Goal: Transaction & Acquisition: Download file/media

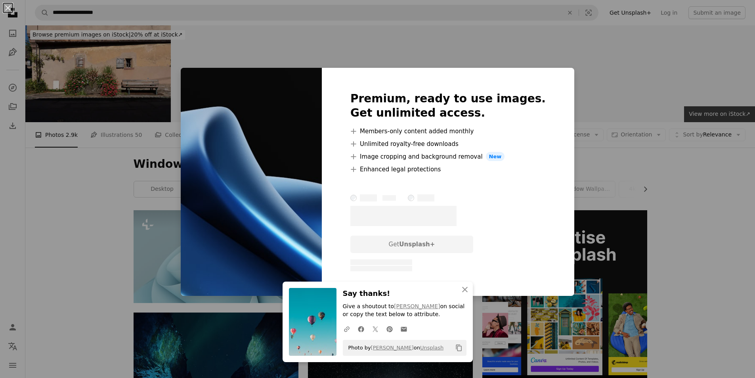
scroll to position [436, 0]
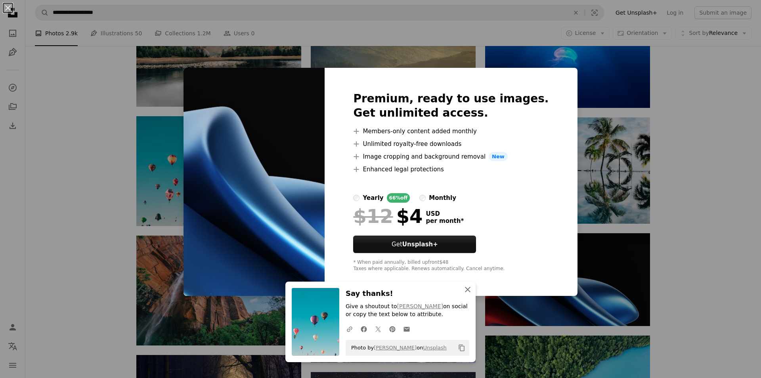
click at [465, 288] on icon "An X shape" at bounding box center [468, 290] width 10 height 10
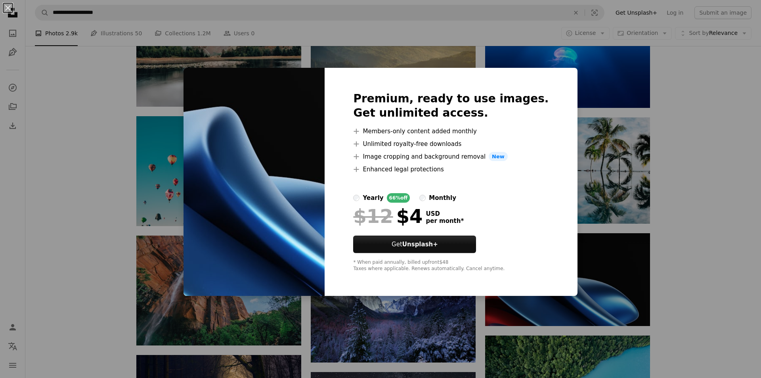
click at [736, 155] on div "An X shape Premium, ready to use images. Get unlimited access. A plus sign Memb…" at bounding box center [380, 189] width 761 height 378
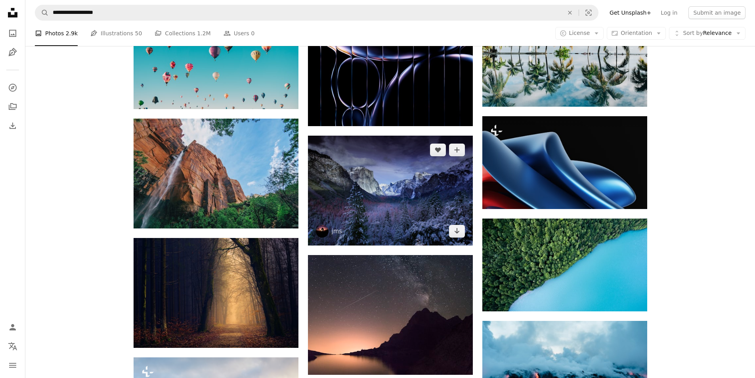
scroll to position [555, 0]
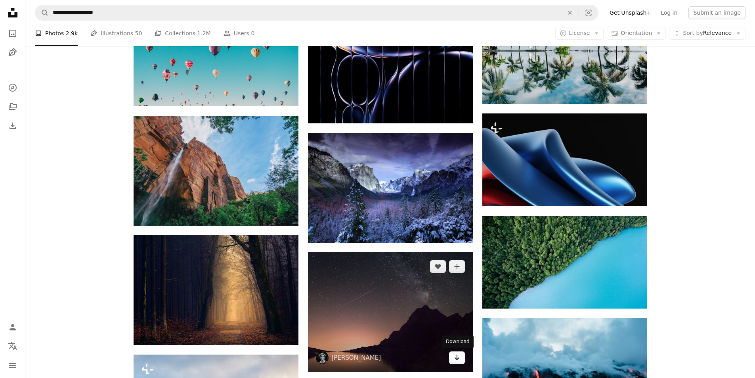
click at [454, 355] on icon "Arrow pointing down" at bounding box center [457, 358] width 6 height 10
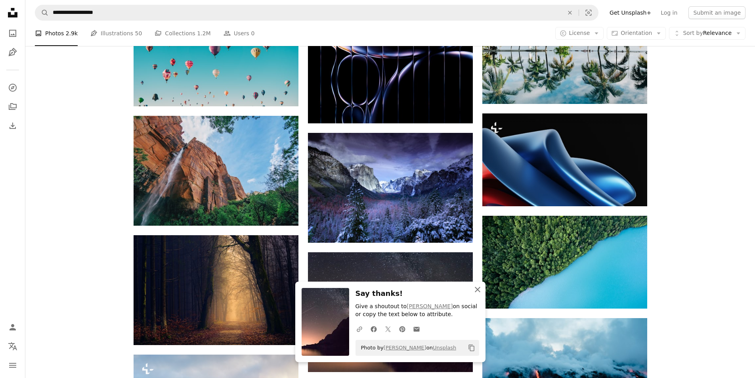
click at [480, 288] on icon "An X shape" at bounding box center [478, 290] width 10 height 10
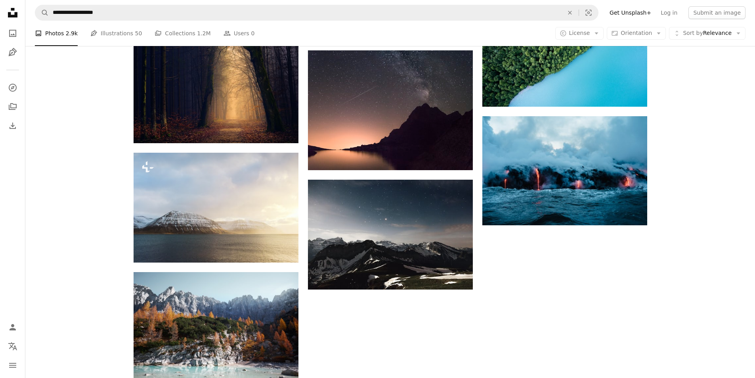
scroll to position [729, 0]
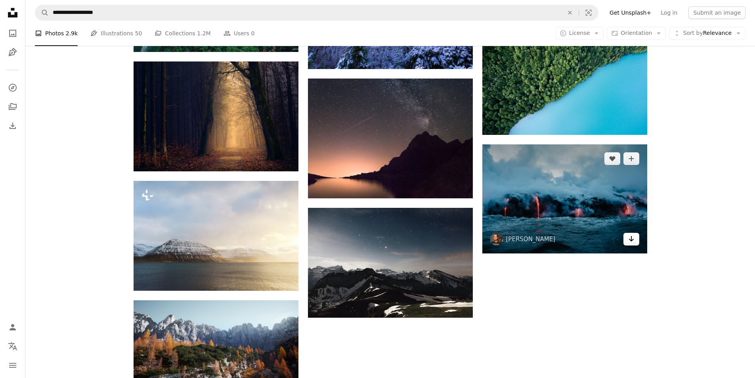
click at [635, 240] on link "Arrow pointing down" at bounding box center [632, 239] width 16 height 13
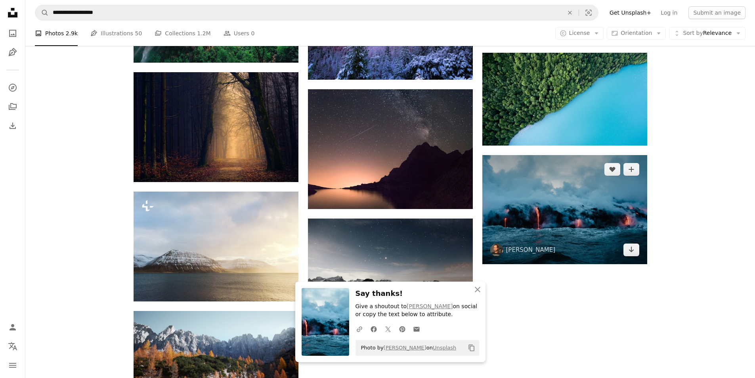
scroll to position [650, 0]
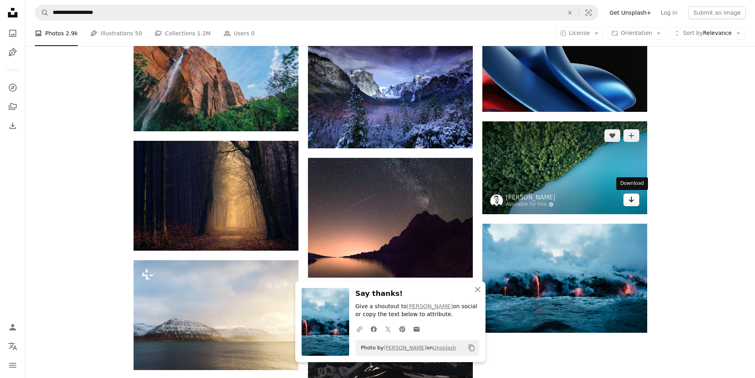
click at [631, 203] on icon "Arrow pointing down" at bounding box center [632, 200] width 6 height 10
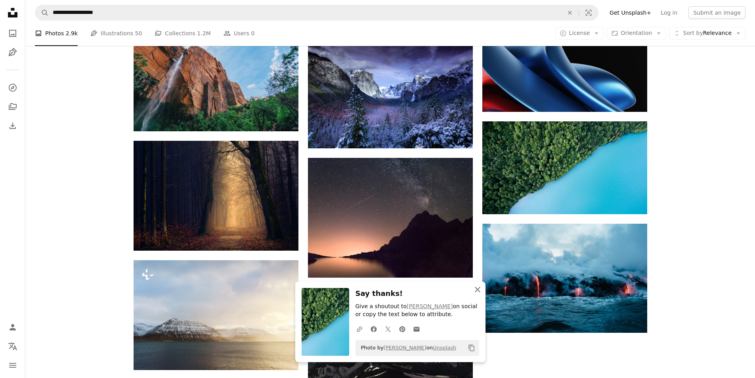
click at [477, 289] on icon "button" at bounding box center [478, 290] width 6 height 6
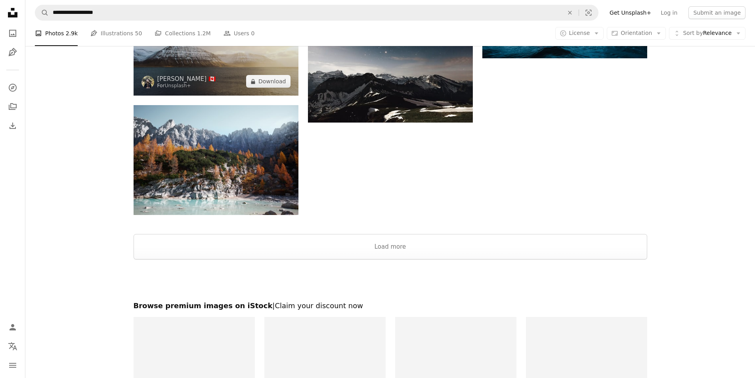
scroll to position [927, 0]
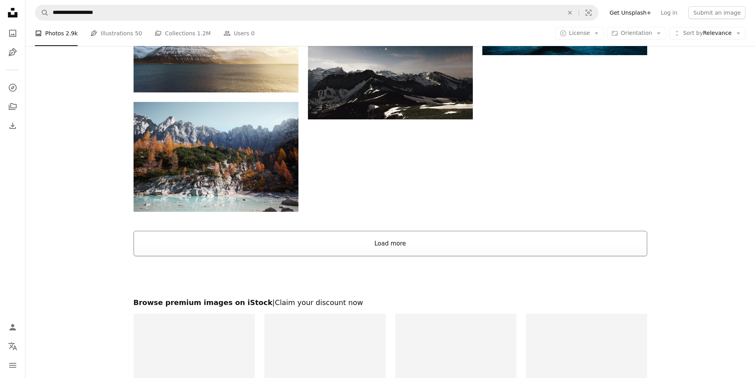
click at [375, 236] on button "Load more" at bounding box center [391, 243] width 514 height 25
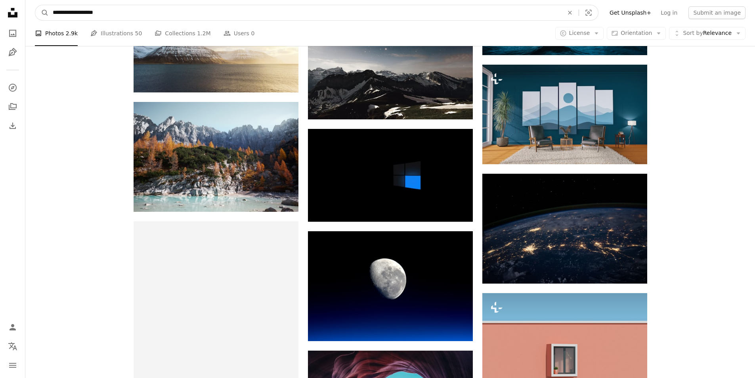
click at [121, 14] on input "**********" at bounding box center [305, 12] width 513 height 15
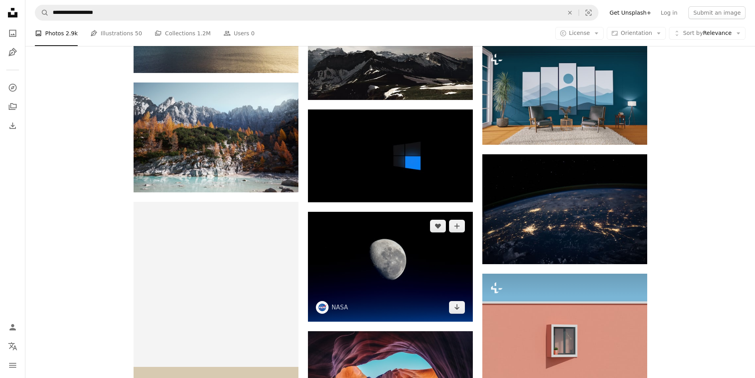
scroll to position [967, 0]
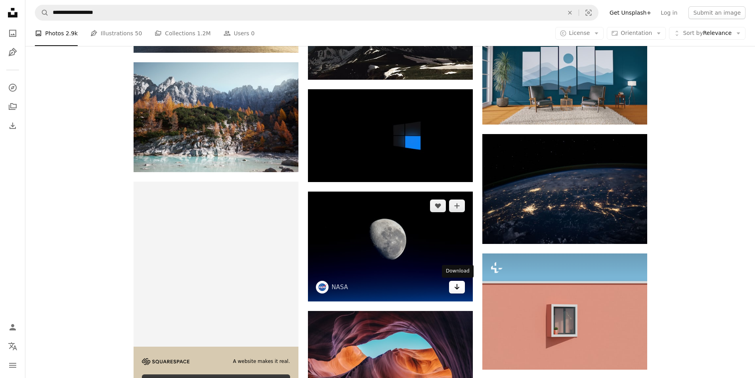
click at [452, 288] on link "Arrow pointing down" at bounding box center [457, 287] width 16 height 13
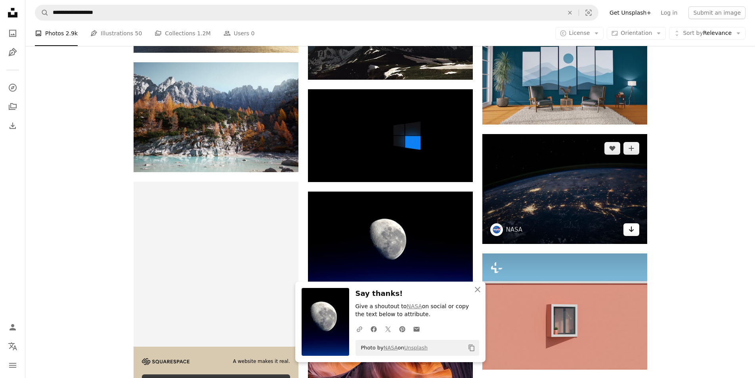
click at [633, 228] on icon "Arrow pointing down" at bounding box center [632, 229] width 6 height 10
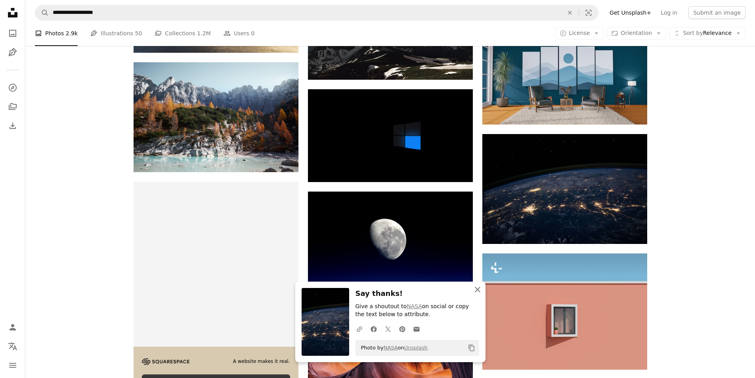
click at [476, 294] on icon "An X shape" at bounding box center [478, 290] width 10 height 10
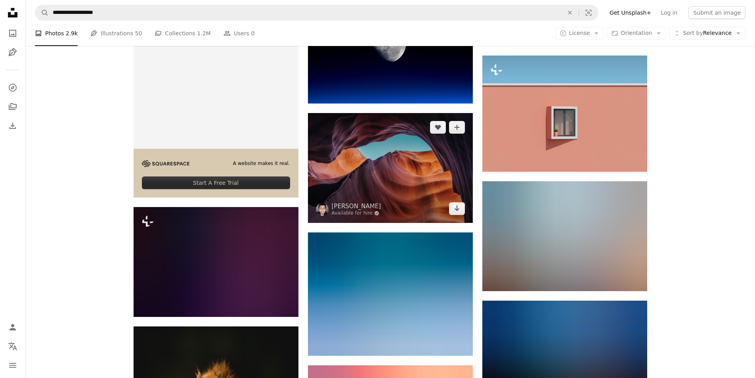
scroll to position [1165, 0]
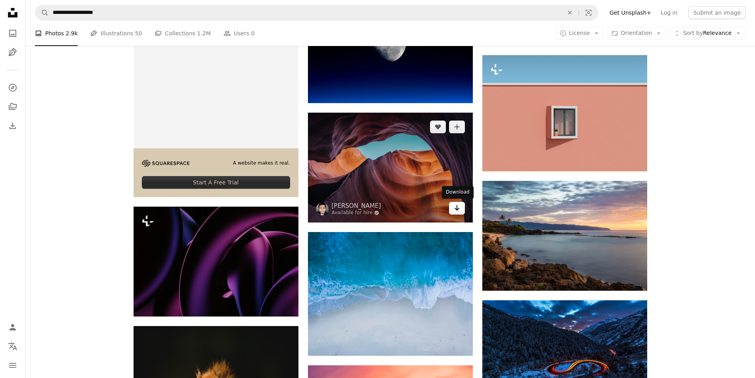
click at [453, 212] on link "Arrow pointing down" at bounding box center [457, 208] width 16 height 13
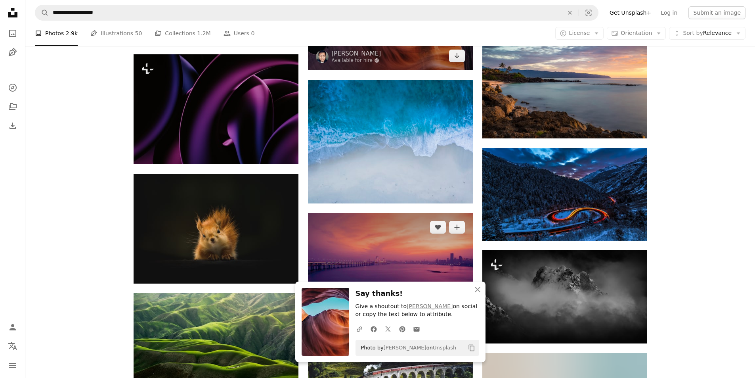
scroll to position [1324, 0]
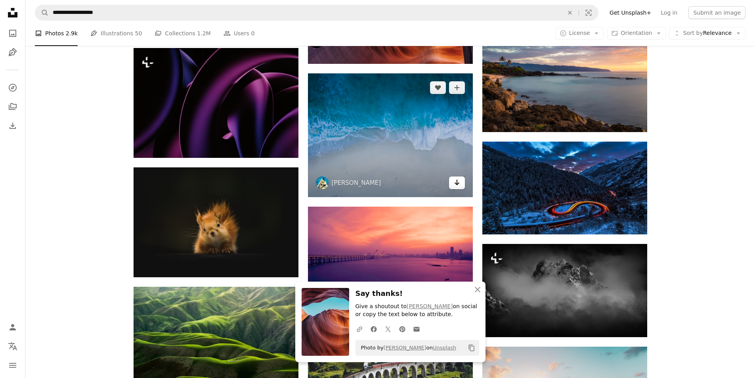
click at [458, 185] on icon "Arrow pointing down" at bounding box center [457, 183] width 6 height 10
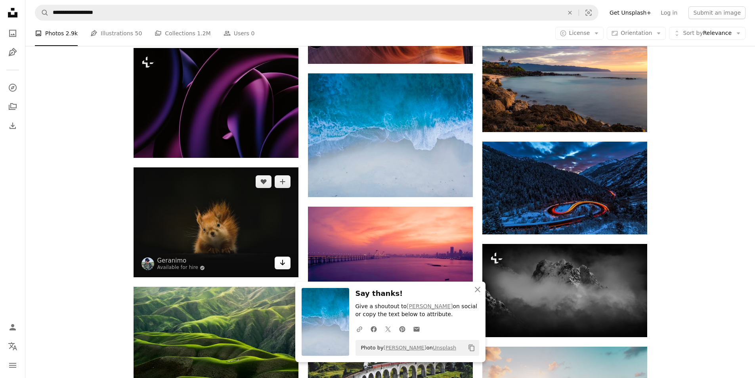
click at [285, 263] on icon "Arrow pointing down" at bounding box center [283, 263] width 6 height 10
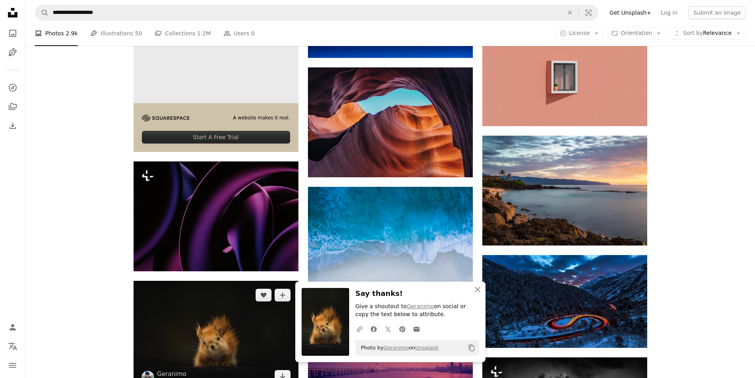
scroll to position [1205, 0]
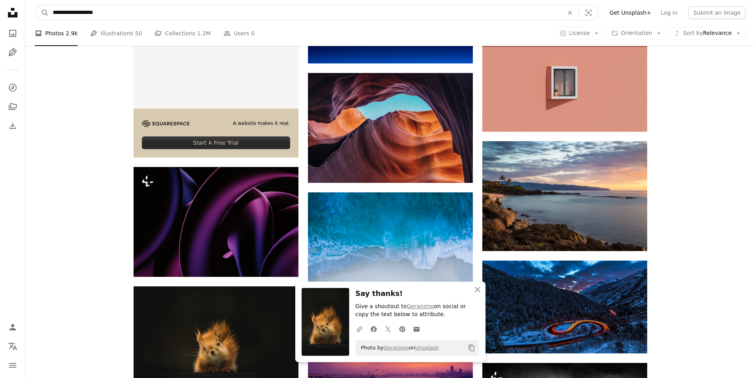
click at [114, 17] on input "**********" at bounding box center [305, 12] width 513 height 15
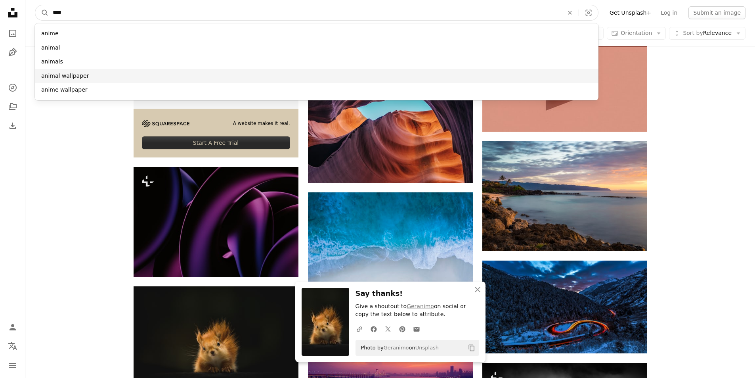
type input "****"
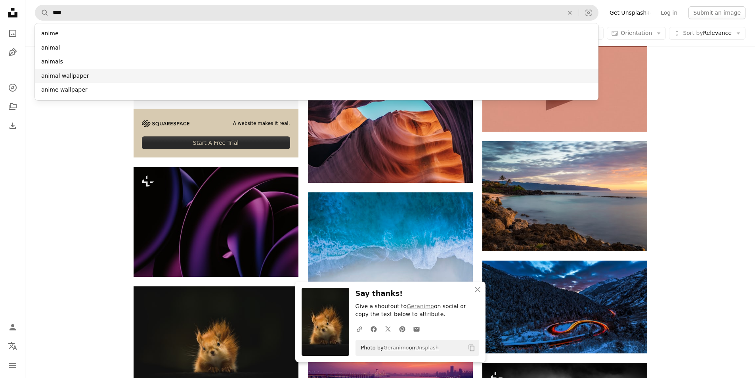
click at [72, 79] on div "animal wallpaper" at bounding box center [317, 76] width 564 height 14
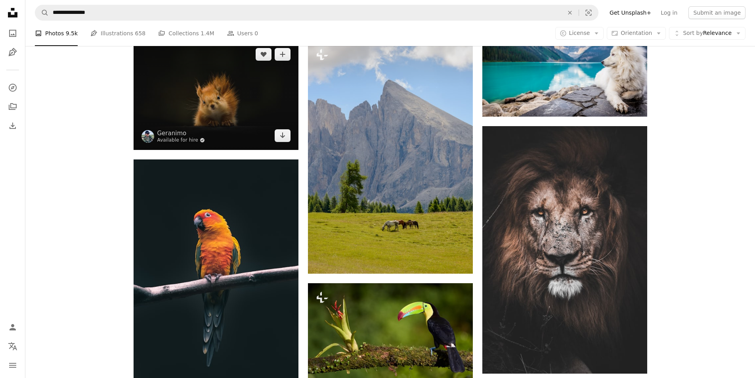
scroll to position [397, 0]
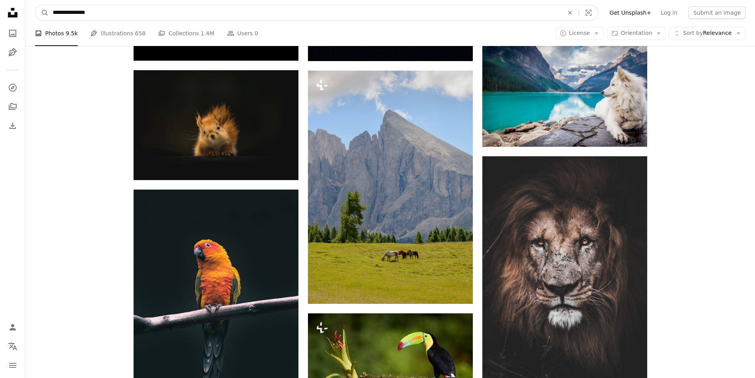
click at [121, 15] on input "**********" at bounding box center [305, 12] width 513 height 15
type input "**********"
click button "A magnifying glass" at bounding box center [41, 12] width 13 height 15
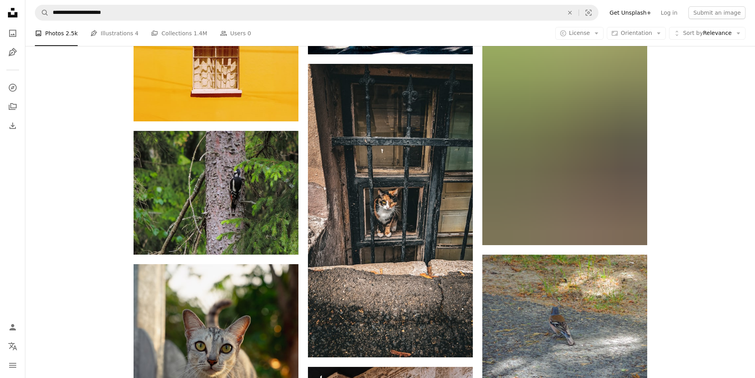
scroll to position [1824, 0]
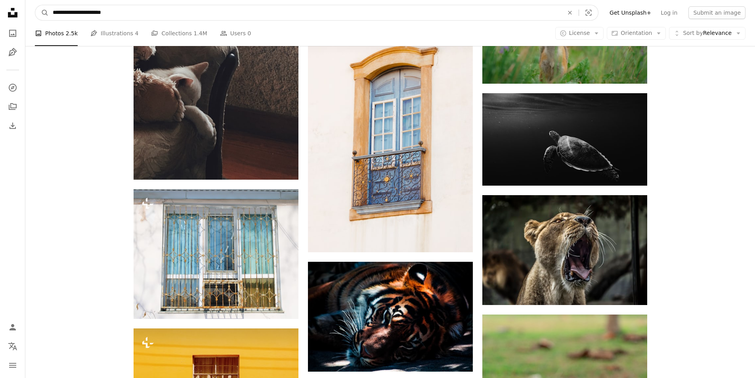
click at [118, 10] on input "**********" at bounding box center [305, 12] width 513 height 15
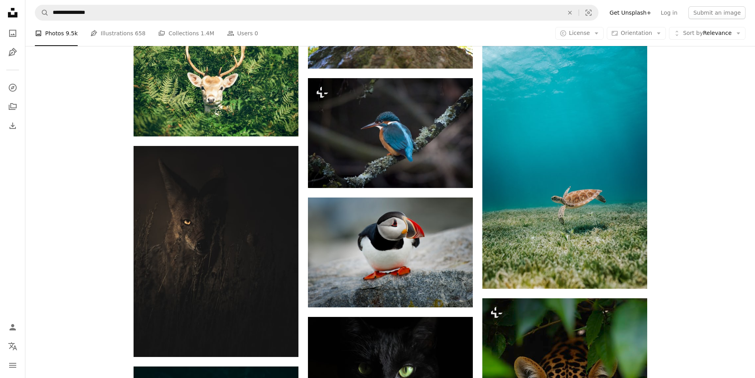
scroll to position [397, 0]
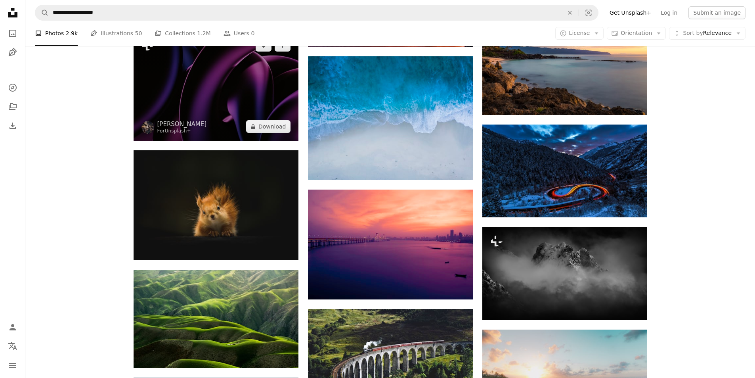
scroll to position [1443, 0]
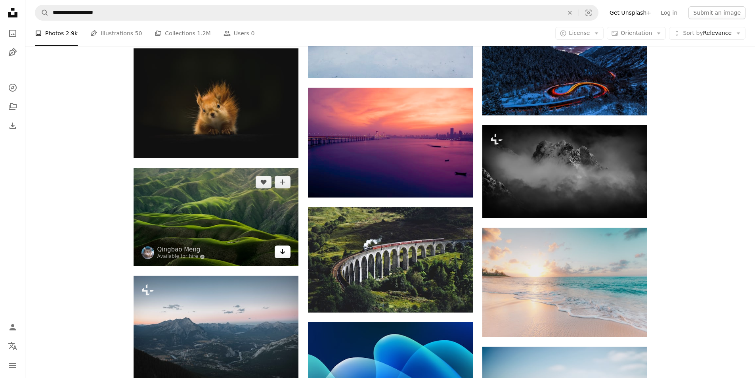
click at [285, 252] on icon "Download" at bounding box center [282, 252] width 5 height 6
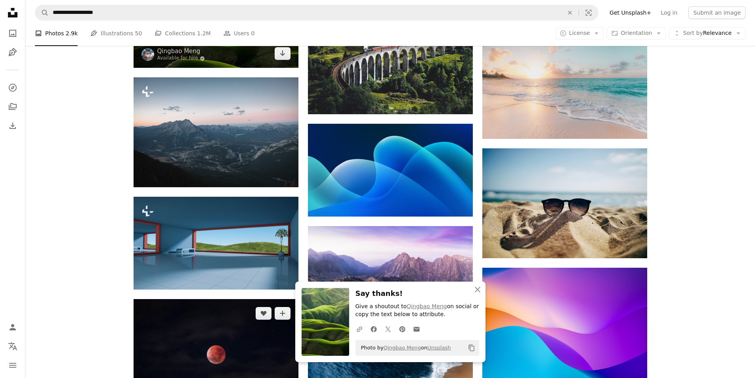
scroll to position [1720, 0]
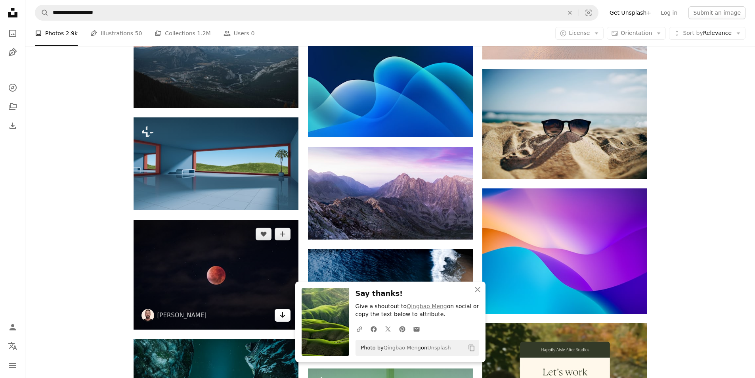
click at [280, 319] on icon "Arrow pointing down" at bounding box center [283, 315] width 6 height 10
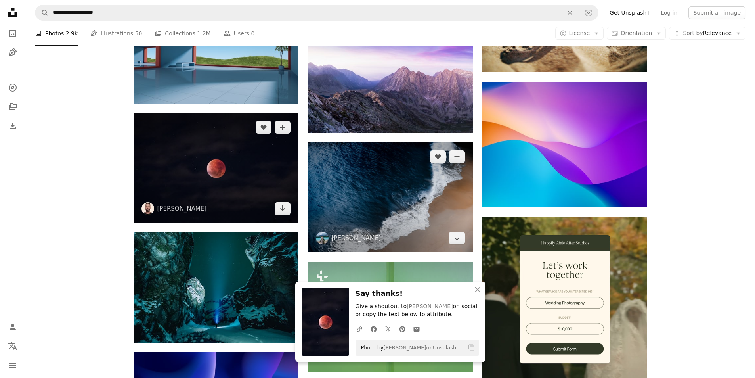
scroll to position [1879, 0]
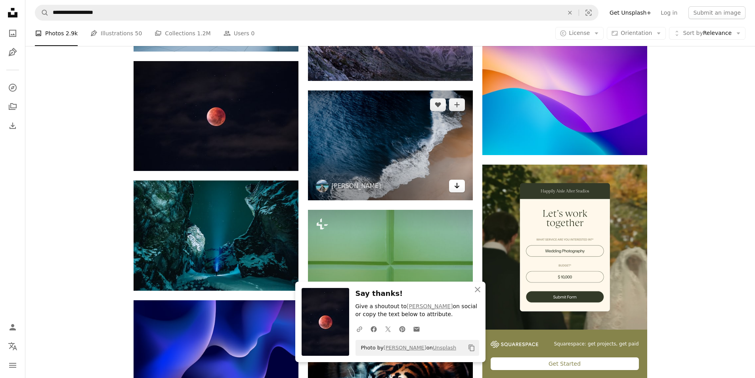
click at [455, 184] on icon "Arrow pointing down" at bounding box center [457, 186] width 6 height 10
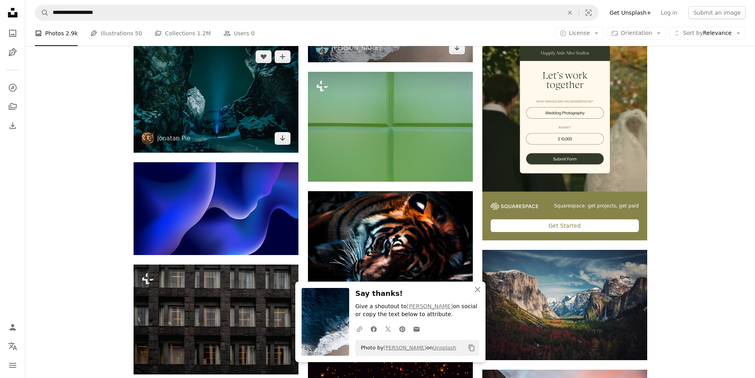
scroll to position [2038, 0]
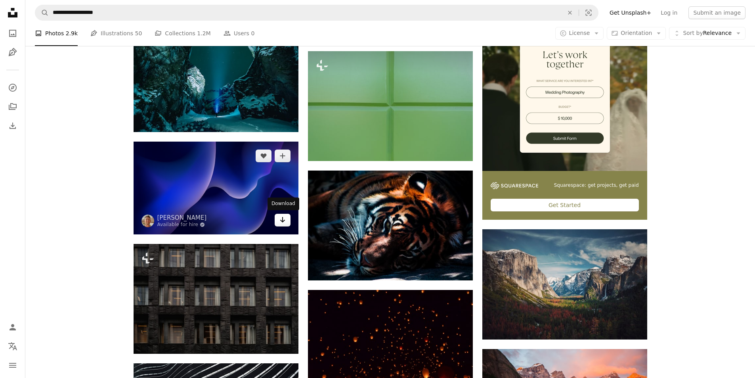
click at [282, 223] on icon "Arrow pointing down" at bounding box center [283, 220] width 6 height 10
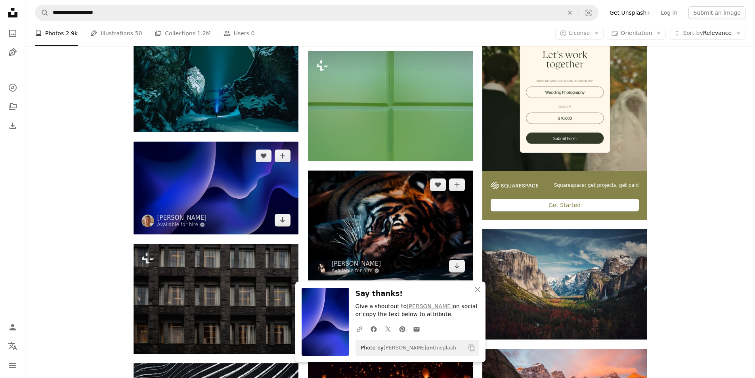
scroll to position [2077, 0]
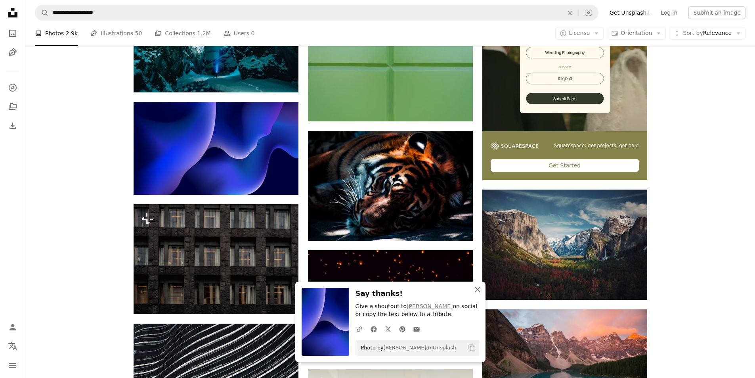
click at [475, 293] on icon "An X shape" at bounding box center [478, 290] width 10 height 10
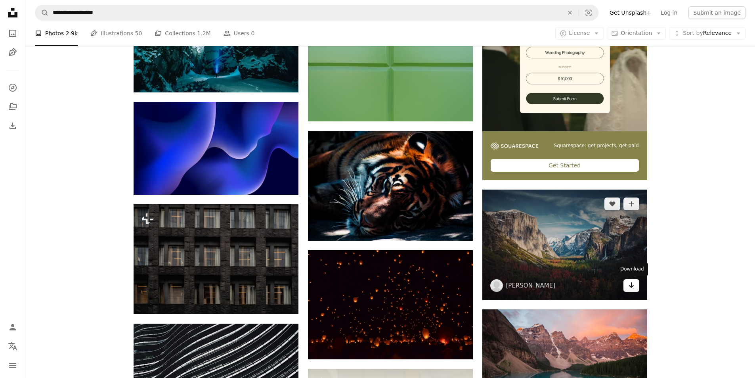
click at [632, 288] on icon "Arrow pointing down" at bounding box center [632, 285] width 6 height 10
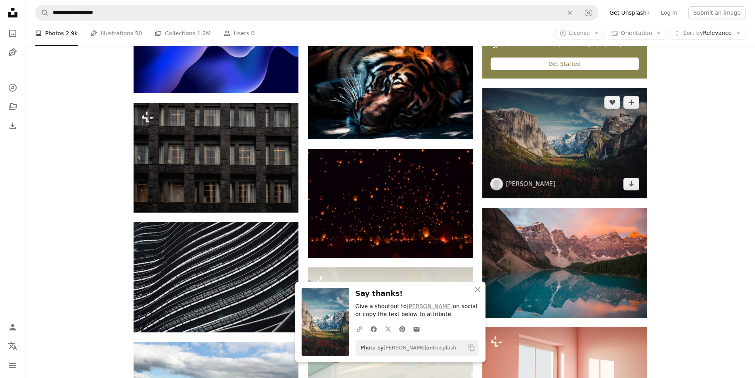
scroll to position [2196, 0]
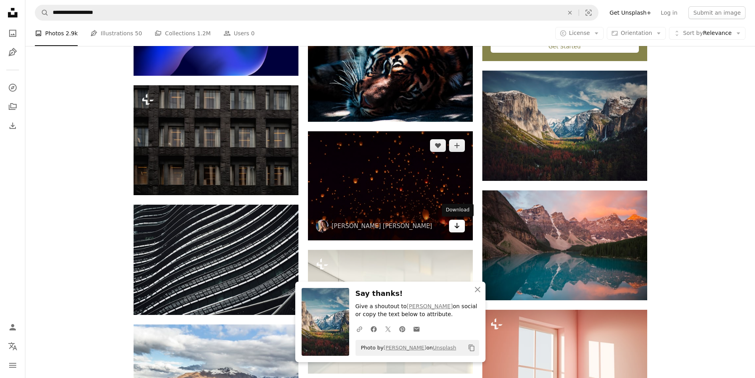
click at [460, 229] on link "Arrow pointing down" at bounding box center [457, 226] width 16 height 13
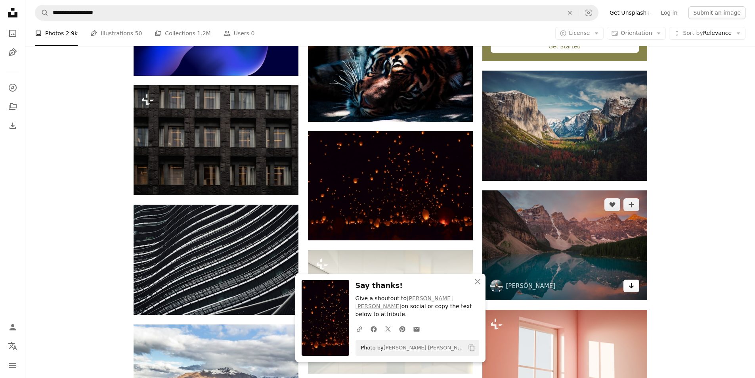
click at [632, 288] on icon "Download" at bounding box center [631, 286] width 5 height 6
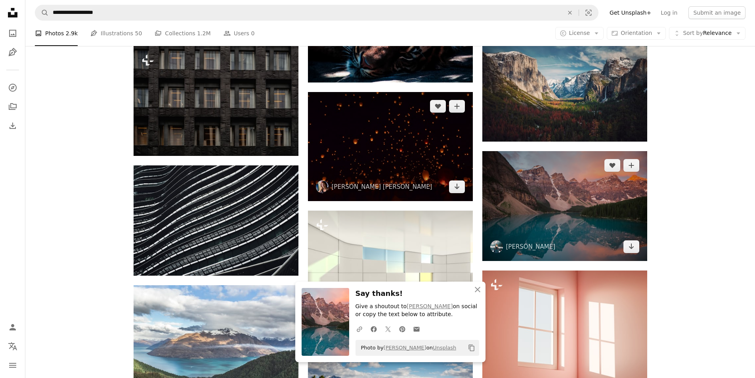
scroll to position [2236, 0]
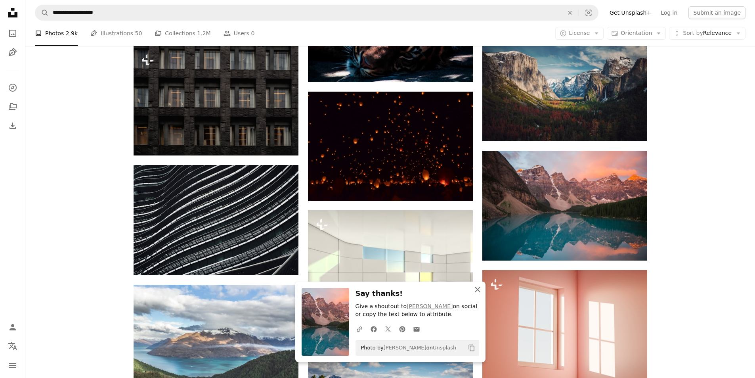
click at [478, 290] on icon "button" at bounding box center [478, 290] width 6 height 6
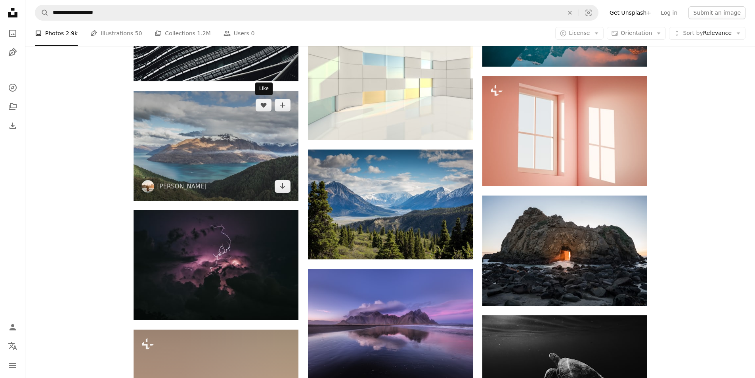
scroll to position [2434, 0]
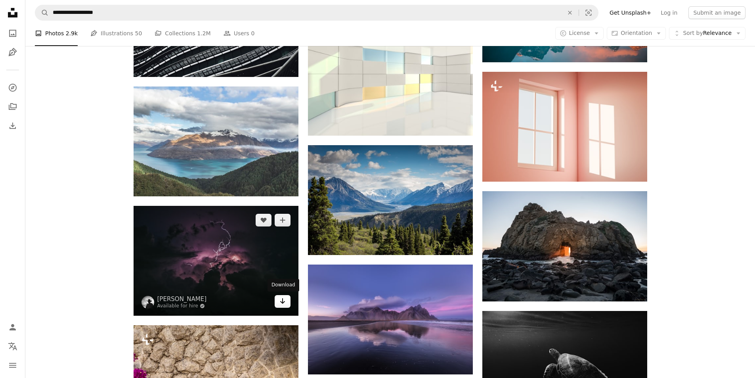
click at [282, 303] on icon "Download" at bounding box center [282, 301] width 5 height 6
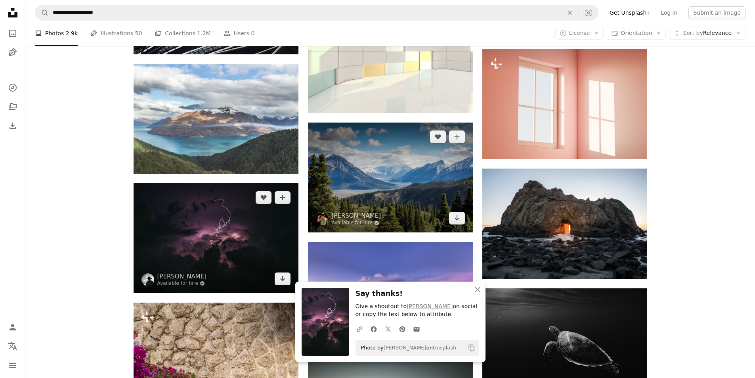
scroll to position [2474, 0]
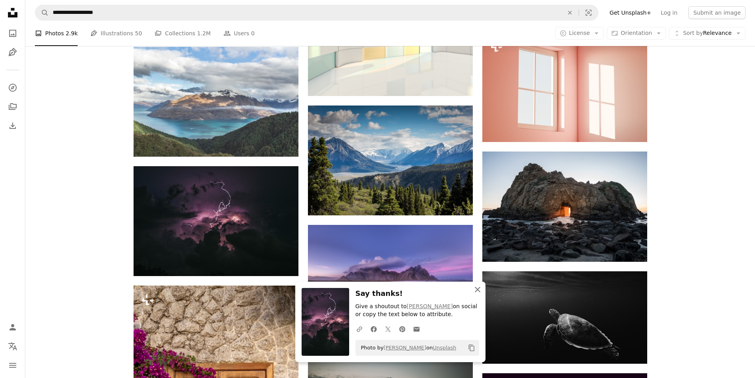
click at [477, 292] on icon "An X shape" at bounding box center [478, 290] width 10 height 10
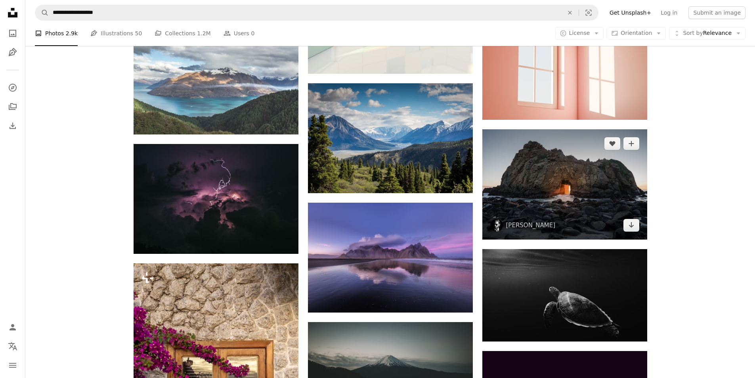
scroll to position [2513, 0]
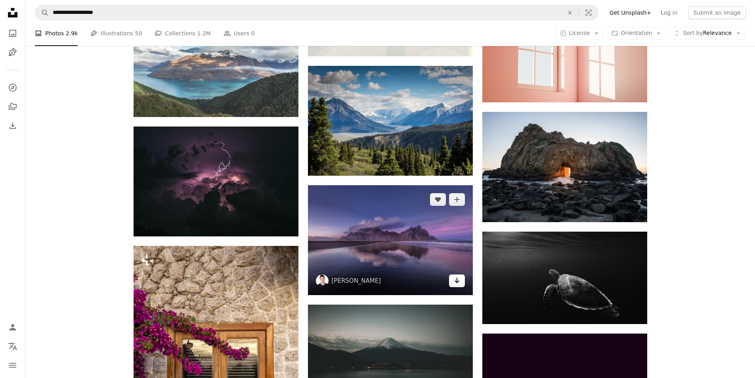
click at [458, 282] on icon "Download" at bounding box center [456, 281] width 5 height 6
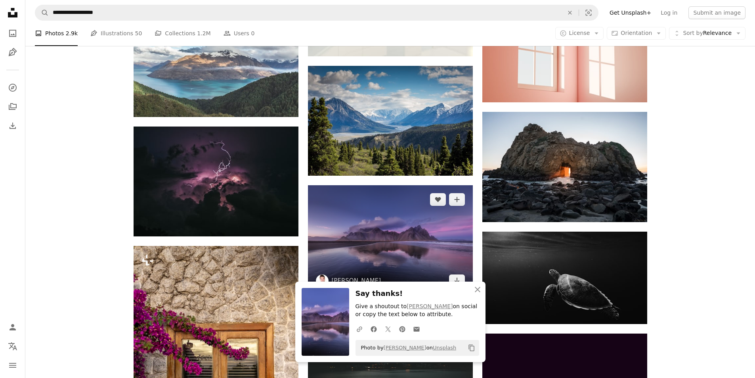
scroll to position [2553, 0]
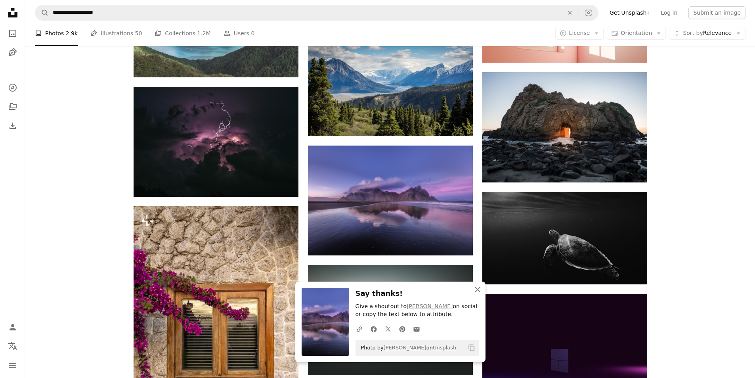
click at [481, 290] on icon "An X shape" at bounding box center [478, 290] width 10 height 10
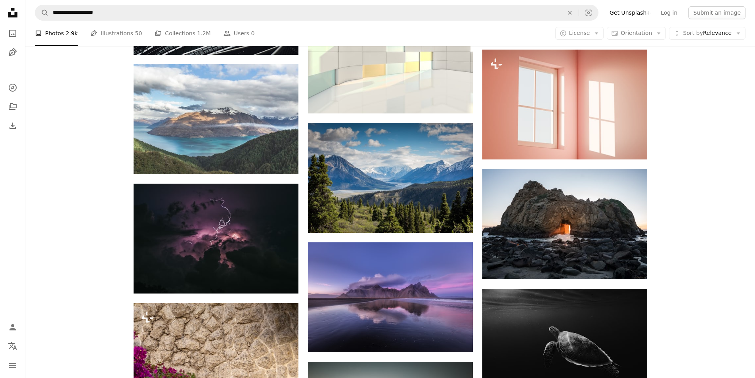
scroll to position [2315, 0]
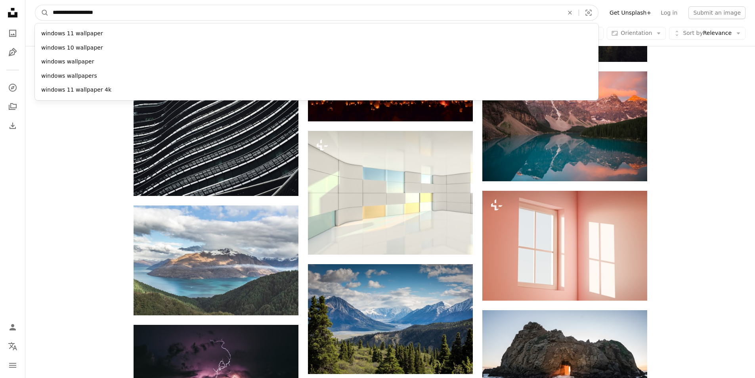
drag, startPoint x: 76, startPoint y: 14, endPoint x: 81, endPoint y: 15, distance: 5.7
click at [81, 15] on input "**********" at bounding box center [305, 12] width 513 height 15
